Goal: Task Accomplishment & Management: Manage account settings

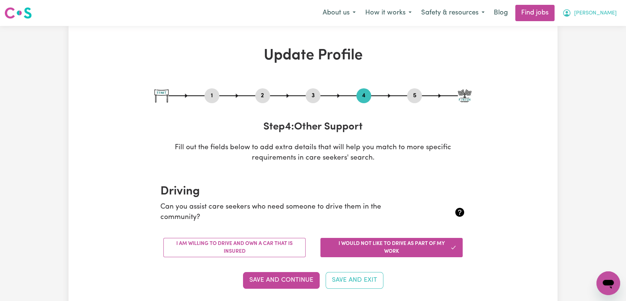
click at [614, 14] on span "[PERSON_NAME]" at bounding box center [595, 13] width 43 height 8
click at [591, 60] on link "Logout" at bounding box center [592, 57] width 59 height 14
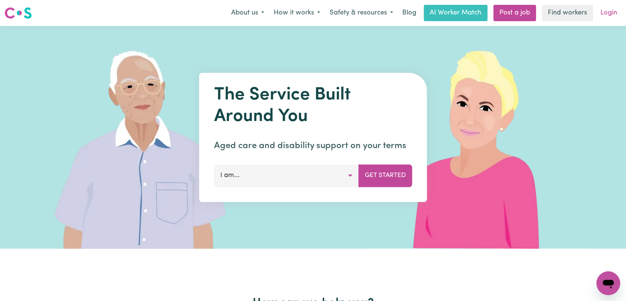
click at [613, 14] on link "Login" at bounding box center [609, 13] width 26 height 16
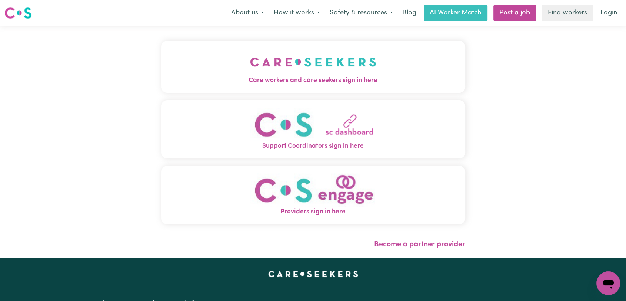
click at [289, 75] on img "Care workers and care seekers sign in here" at bounding box center [313, 61] width 126 height 27
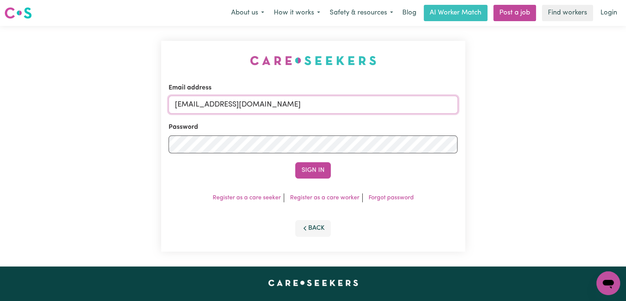
click at [319, 104] on input "[EMAIL_ADDRESS][DOMAIN_NAME]" at bounding box center [313, 105] width 289 height 18
drag, startPoint x: 212, startPoint y: 106, endPoint x: 339, endPoint y: 118, distance: 127.7
click at [339, 118] on form "Email address Superuser~[EMAIL_ADDRESS][DOMAIN_NAME] Password Sign In" at bounding box center [313, 130] width 289 height 95
type input "Superuser~[EMAIL_ADDRESS][DOMAIN_NAME]"
click at [311, 168] on button "Sign In" at bounding box center [313, 170] width 36 height 16
